Goal: Task Accomplishment & Management: Manage account settings

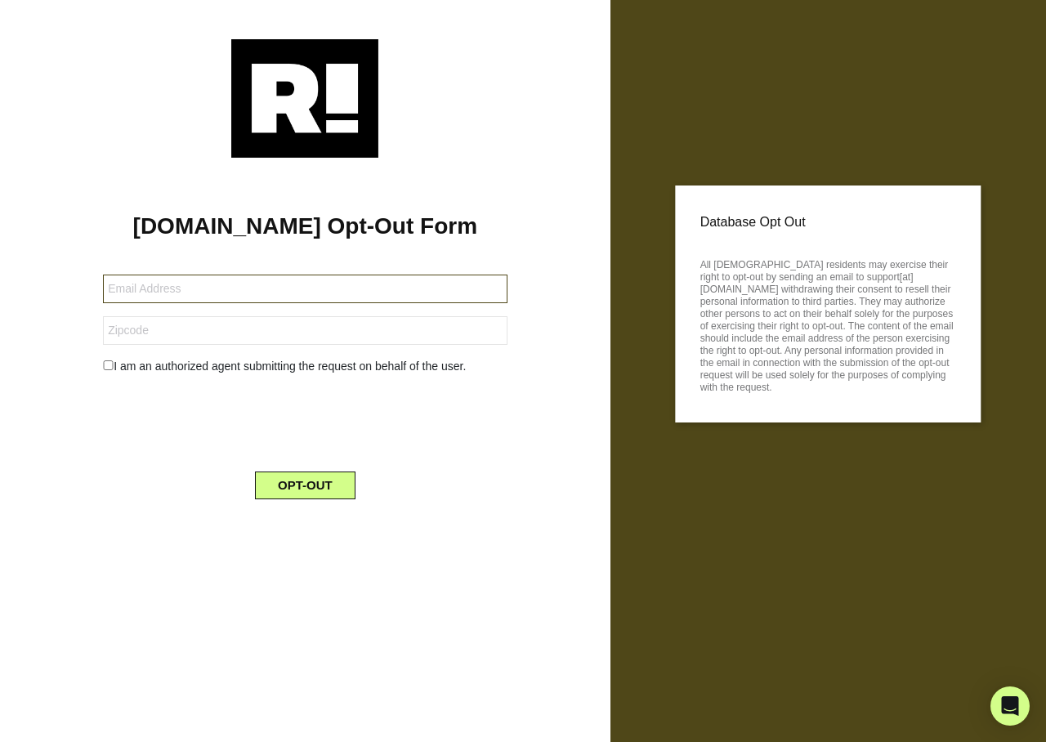
type input "pabmis@yahoo.com"
type input "39648"
type input "caywat52@gmail.com"
type input "89011"
type input "mdbaldwin2@gmail.com"
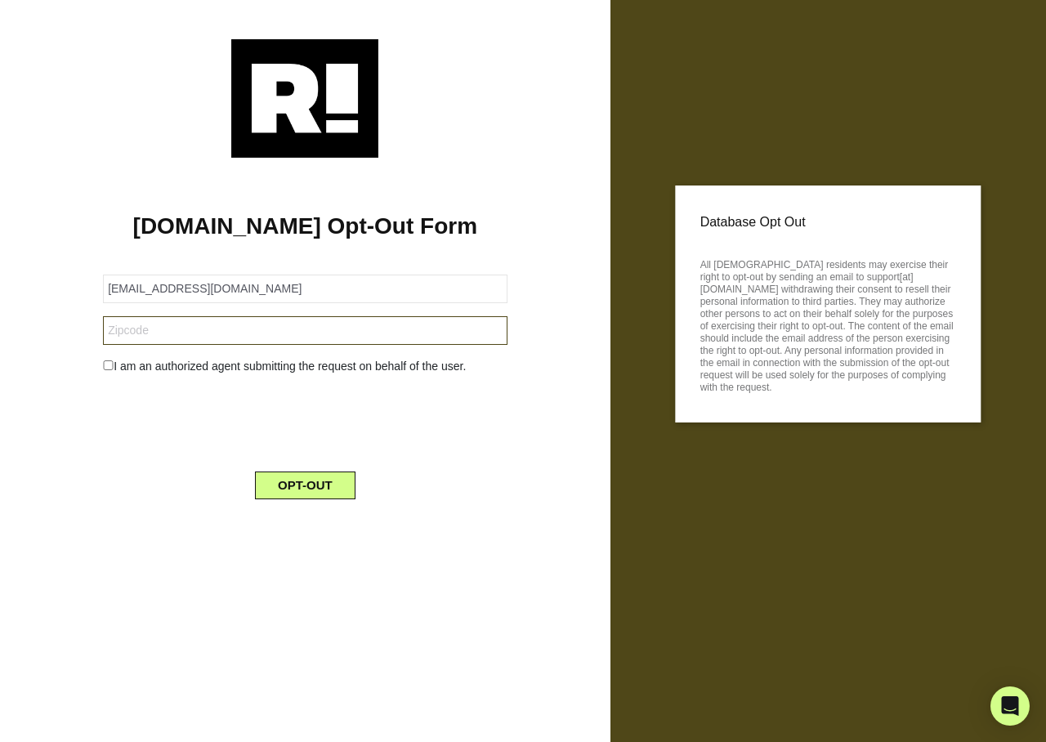
type input "49301"
